Goal: Task Accomplishment & Management: Manage account settings

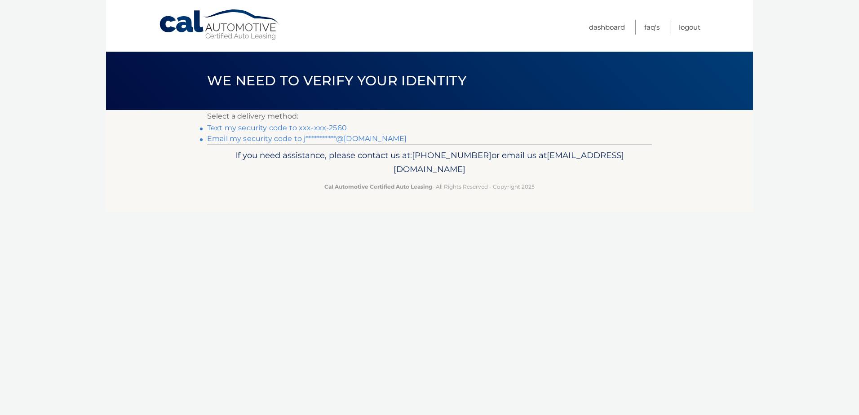
click at [282, 131] on link "Text my security code to xxx-xxx-2560" at bounding box center [277, 128] width 140 height 9
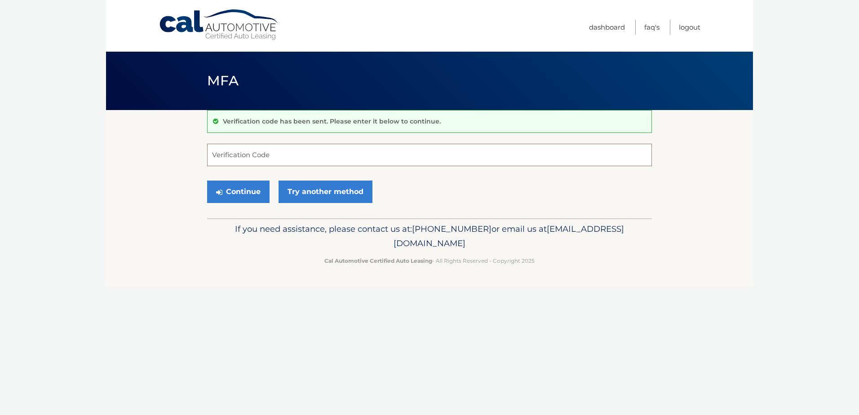
click at [301, 155] on input "Verification Code" at bounding box center [429, 155] width 445 height 22
type input "319625"
click at [236, 188] on button "Continue" at bounding box center [238, 192] width 62 height 22
